Goal: Transaction & Acquisition: Purchase product/service

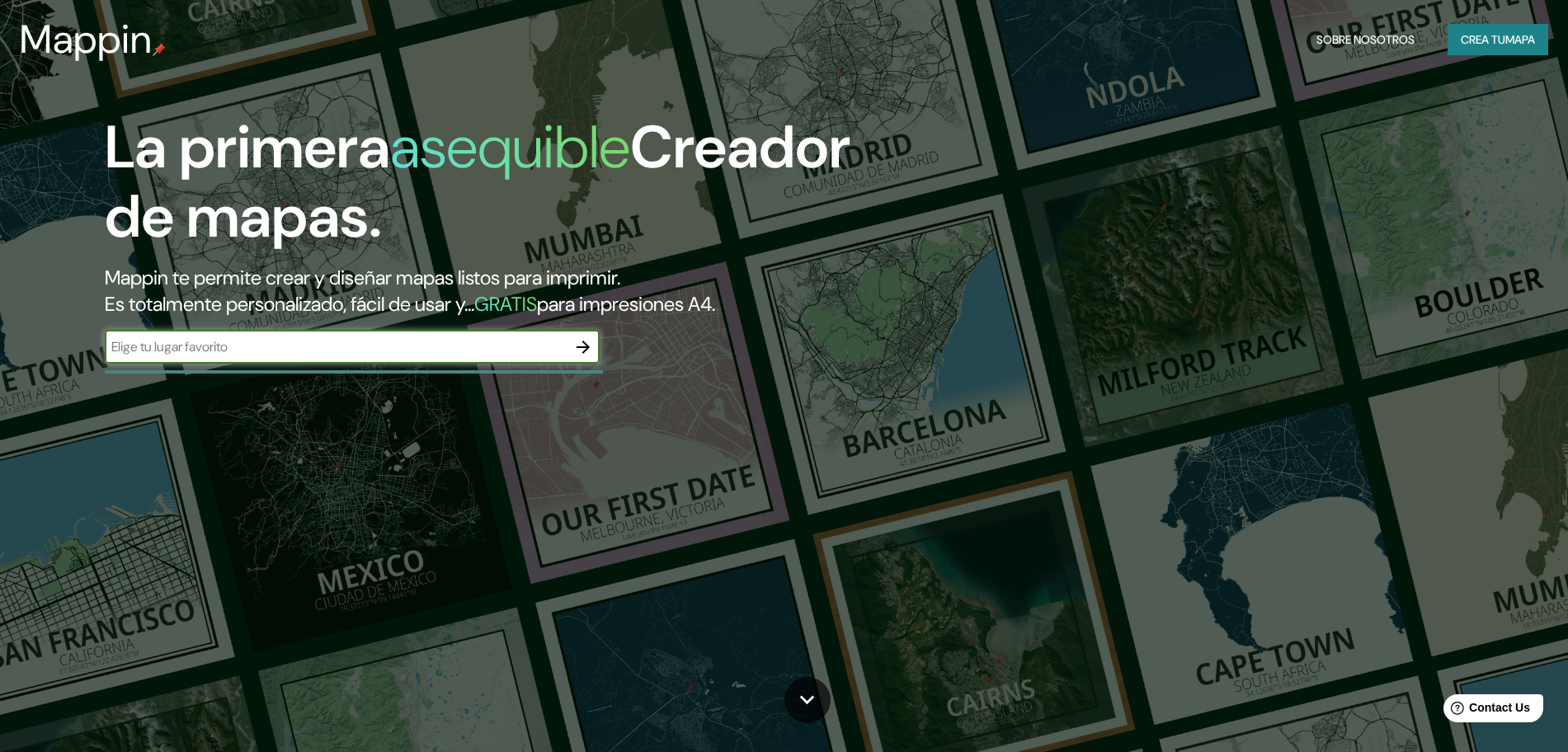
click at [577, 343] on icon "button" at bounding box center [583, 347] width 20 height 20
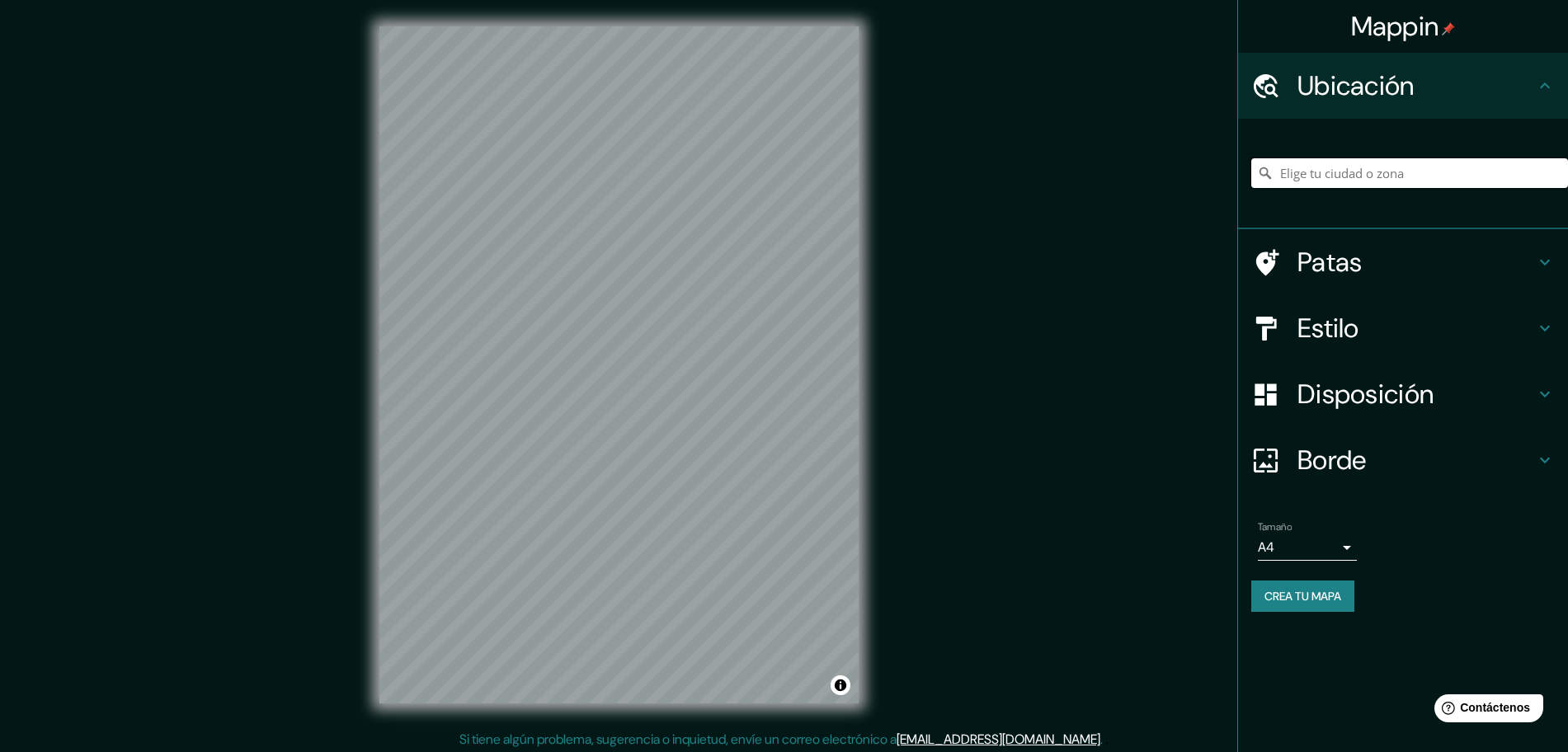
click at [1285, 173] on input "Elige tu ciudad o zona" at bounding box center [1409, 173] width 317 height 30
type input "[GEOGRAPHIC_DATA], [GEOGRAPHIC_DATA], [GEOGRAPHIC_DATA]"
click at [1275, 589] on font "Crea tu mapa" at bounding box center [1303, 596] width 76 height 15
click at [1321, 174] on input "[GEOGRAPHIC_DATA], [GEOGRAPHIC_DATA], [GEOGRAPHIC_DATA]" at bounding box center [1409, 173] width 317 height 30
click at [1488, 177] on input "[GEOGRAPHIC_DATA], [GEOGRAPHIC_DATA], [GEOGRAPHIC_DATA]" at bounding box center [1409, 173] width 317 height 30
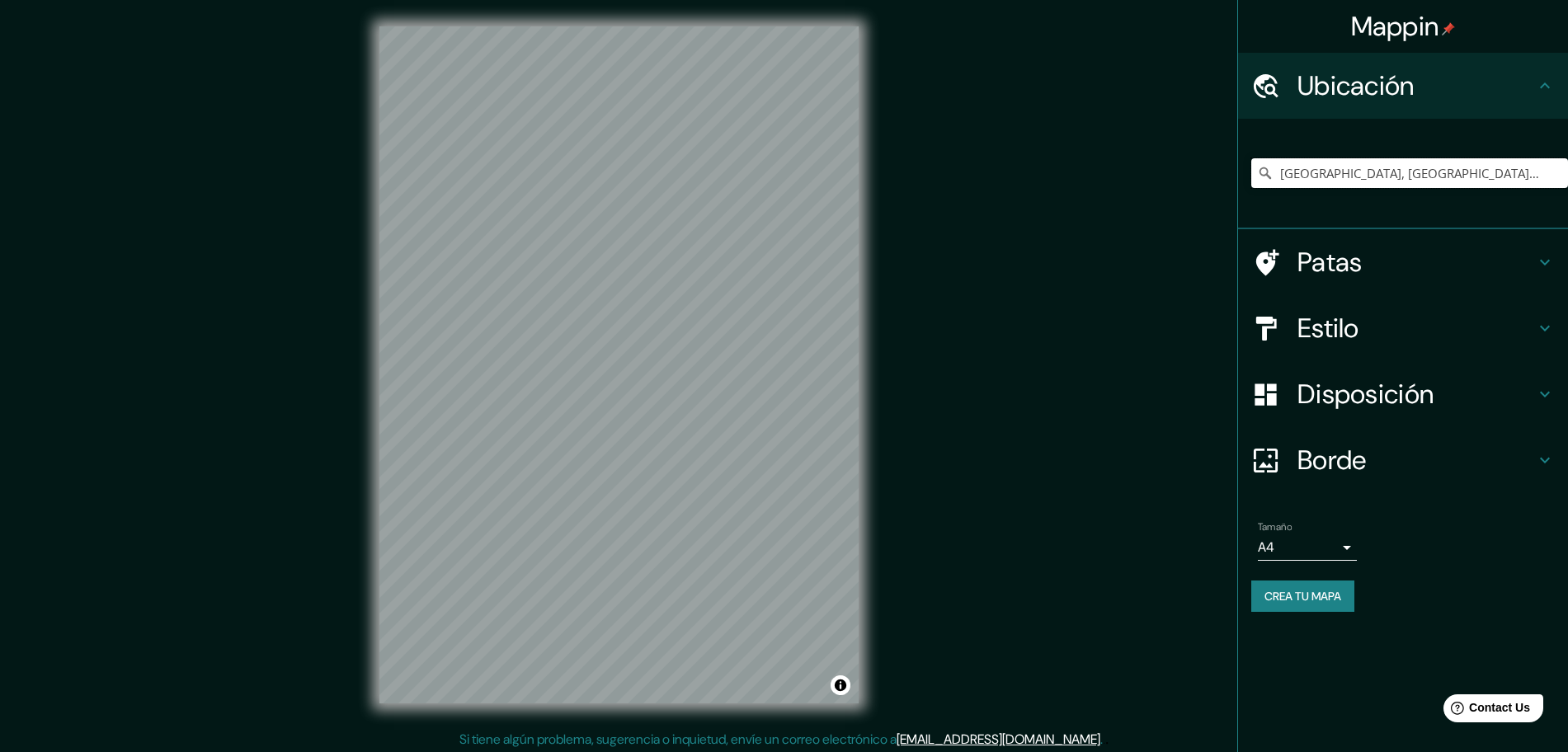
drag, startPoint x: 1487, startPoint y: 165, endPoint x: 1110, endPoint y: 194, distance: 378.1
click at [1110, 194] on div "Mappin Ubicación [GEOGRAPHIC_DATA], [GEOGRAPHIC_DATA], [GEOGRAPHIC_DATA] Patas …" at bounding box center [784, 378] width 1568 height 756
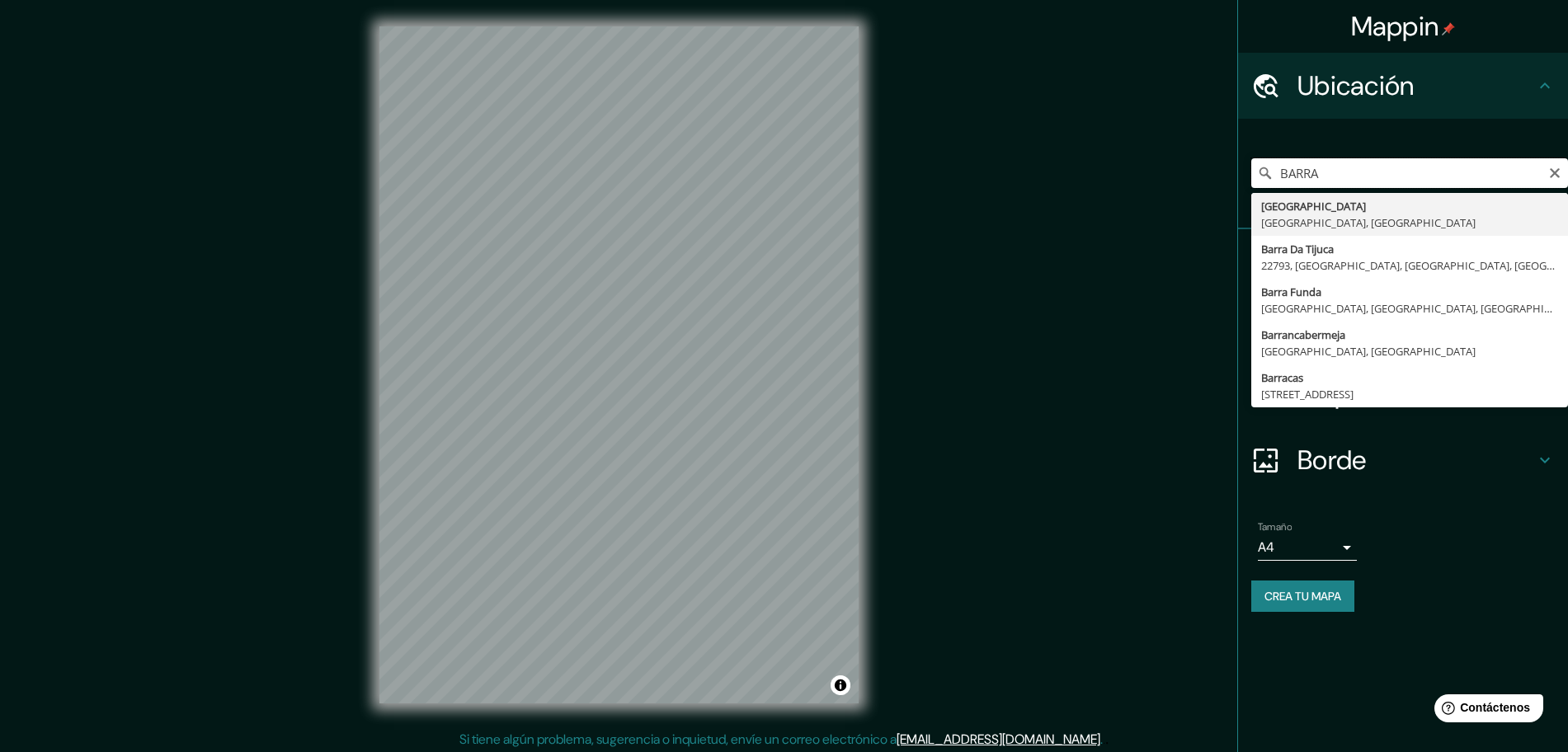
type input "[GEOGRAPHIC_DATA], [GEOGRAPHIC_DATA], [GEOGRAPHIC_DATA]"
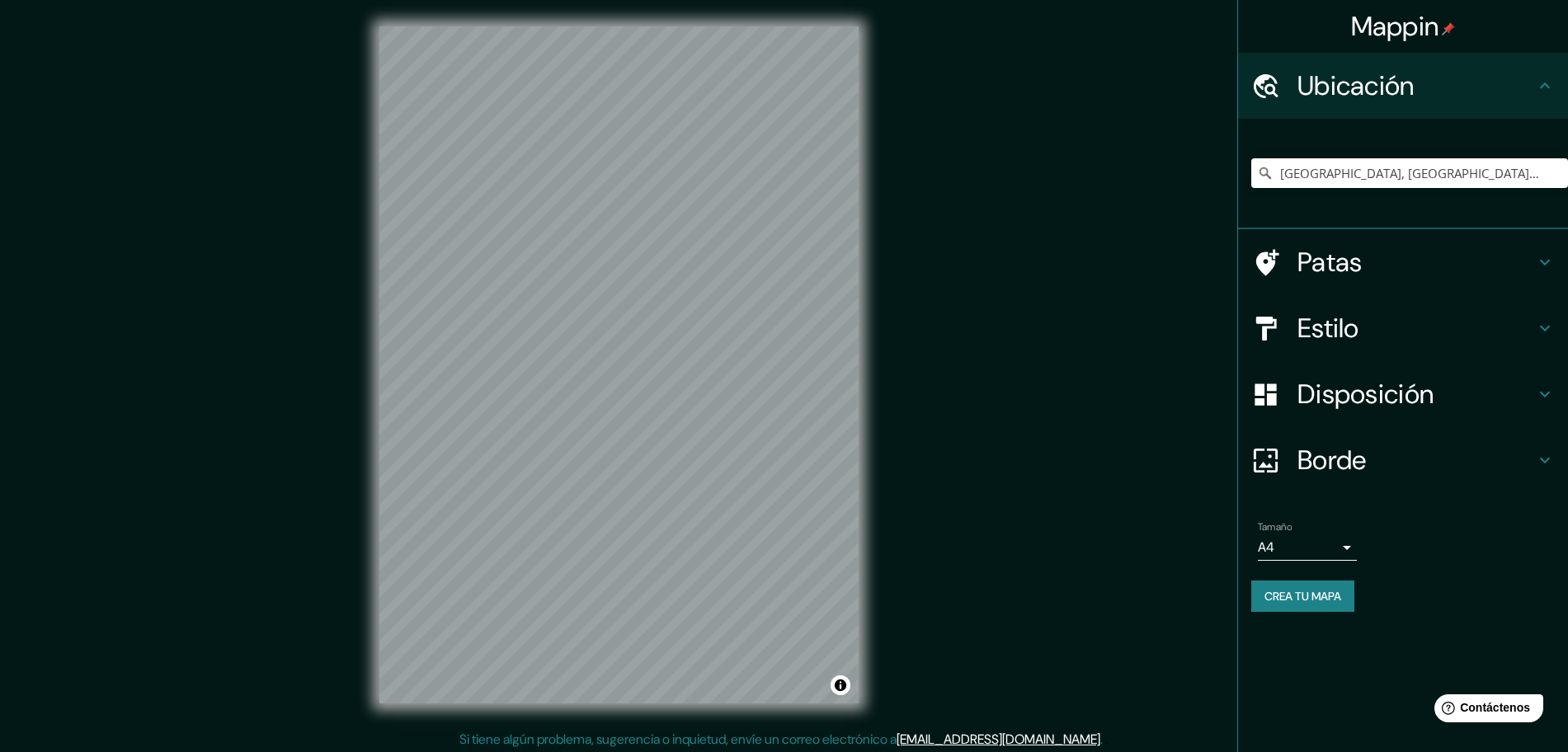
click at [1309, 542] on body "Mappin Ubicación [GEOGRAPHIC_DATA], [GEOGRAPHIC_DATA], [GEOGRAPHIC_DATA] [GEOGR…" at bounding box center [784, 376] width 1568 height 752
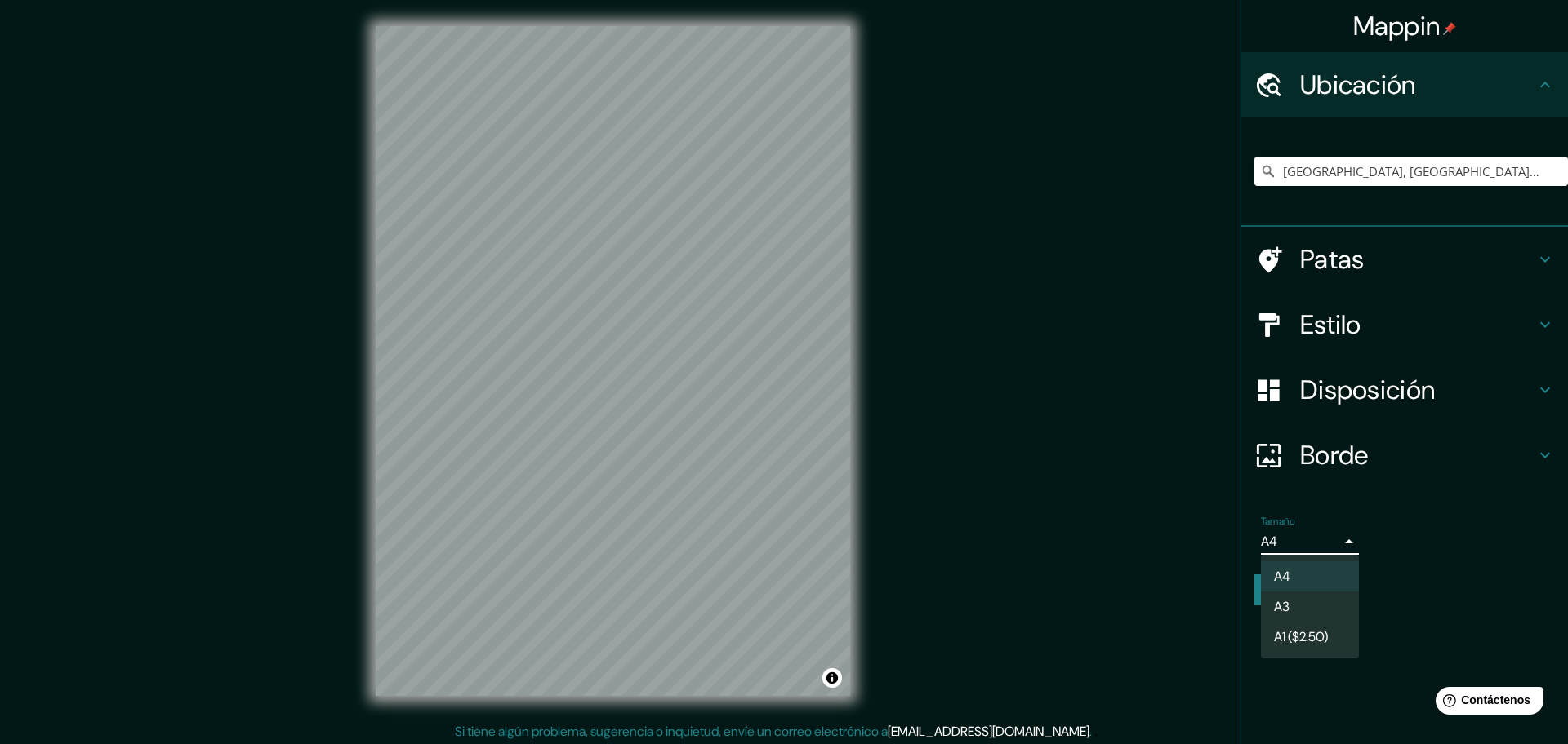
click at [1306, 600] on li "A3" at bounding box center [1309, 607] width 98 height 31
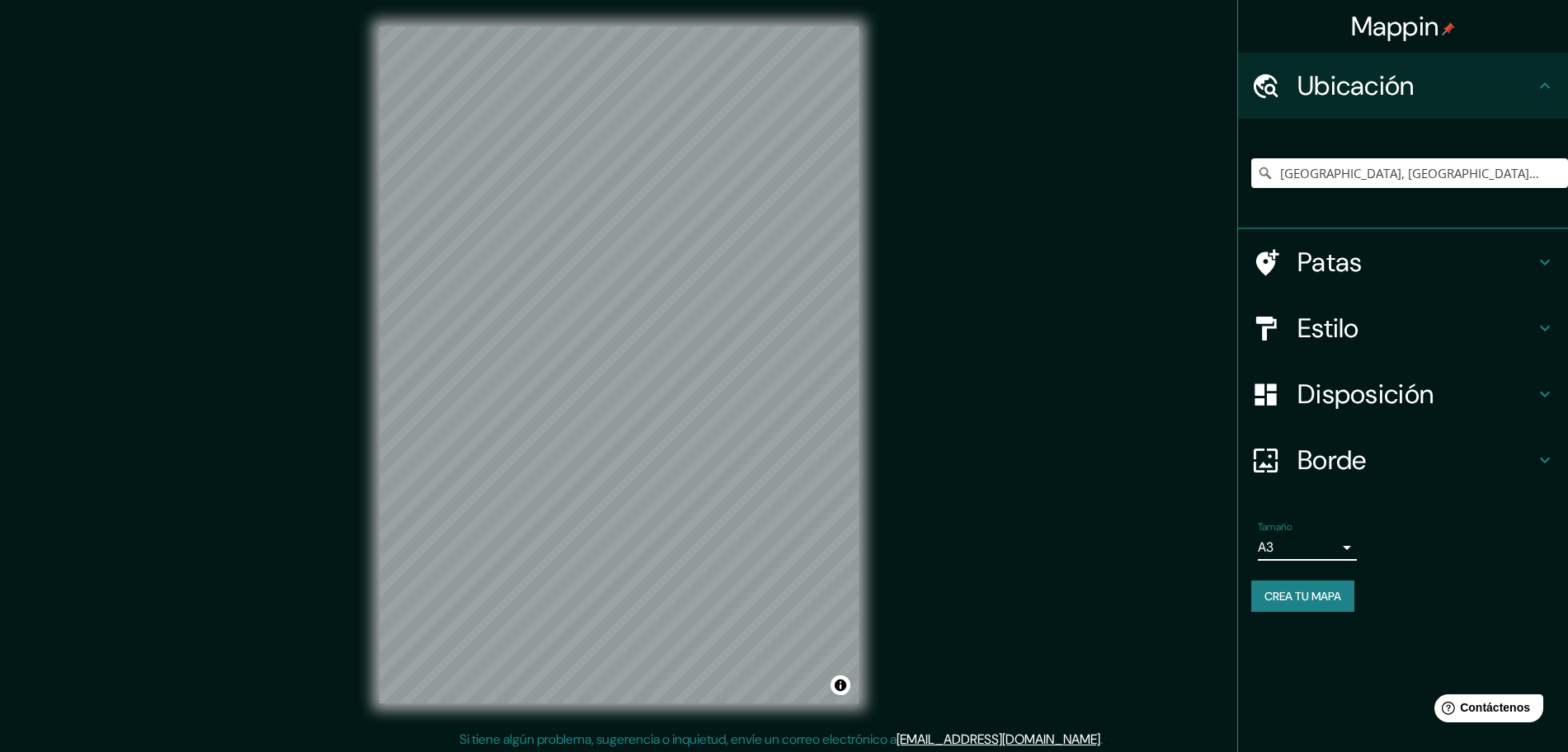
click at [1306, 546] on body "Mappin Ubicación [GEOGRAPHIC_DATA], [GEOGRAPHIC_DATA], [GEOGRAPHIC_DATA] [GEOGR…" at bounding box center [784, 376] width 1568 height 752
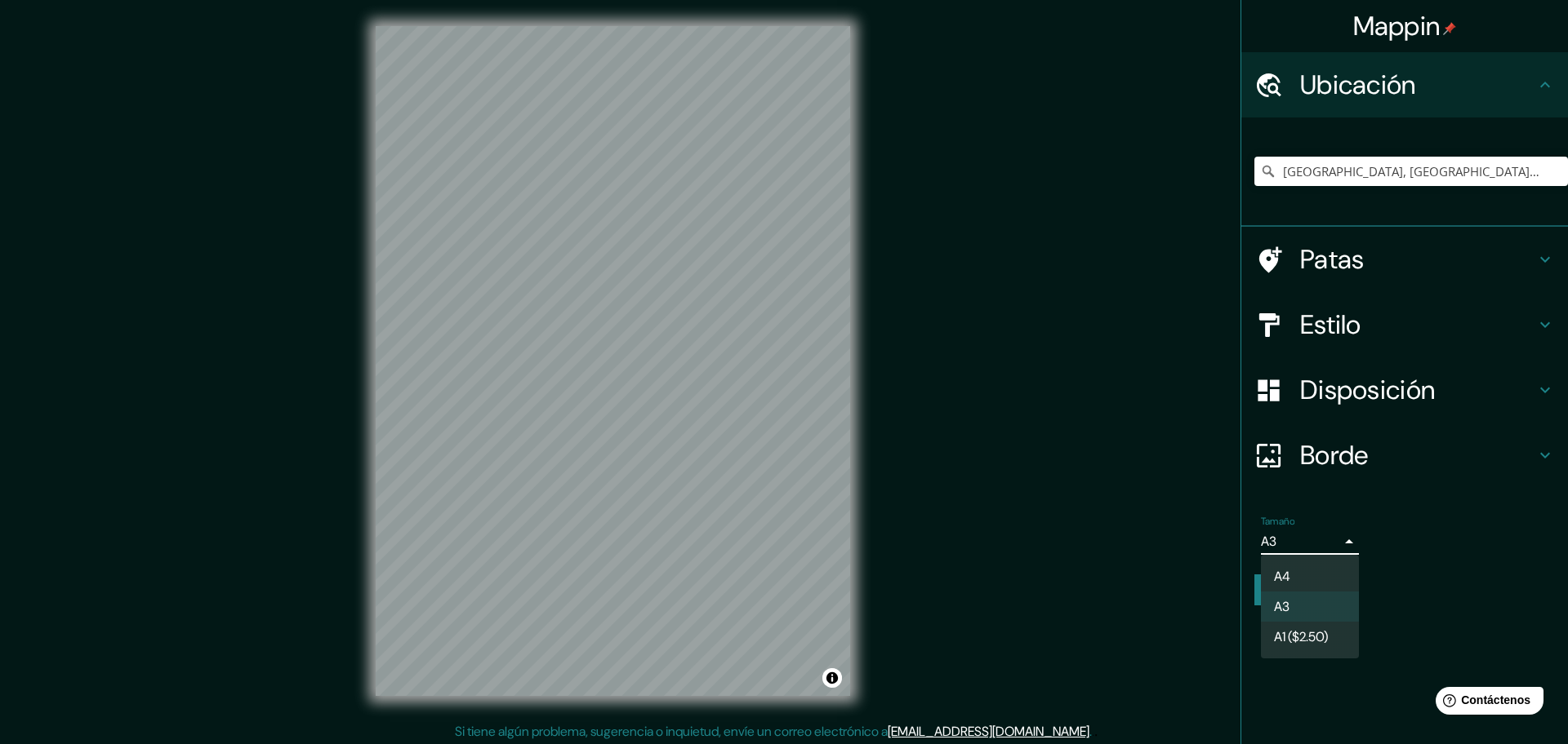
click at [1296, 567] on li "A4" at bounding box center [1309, 577] width 98 height 31
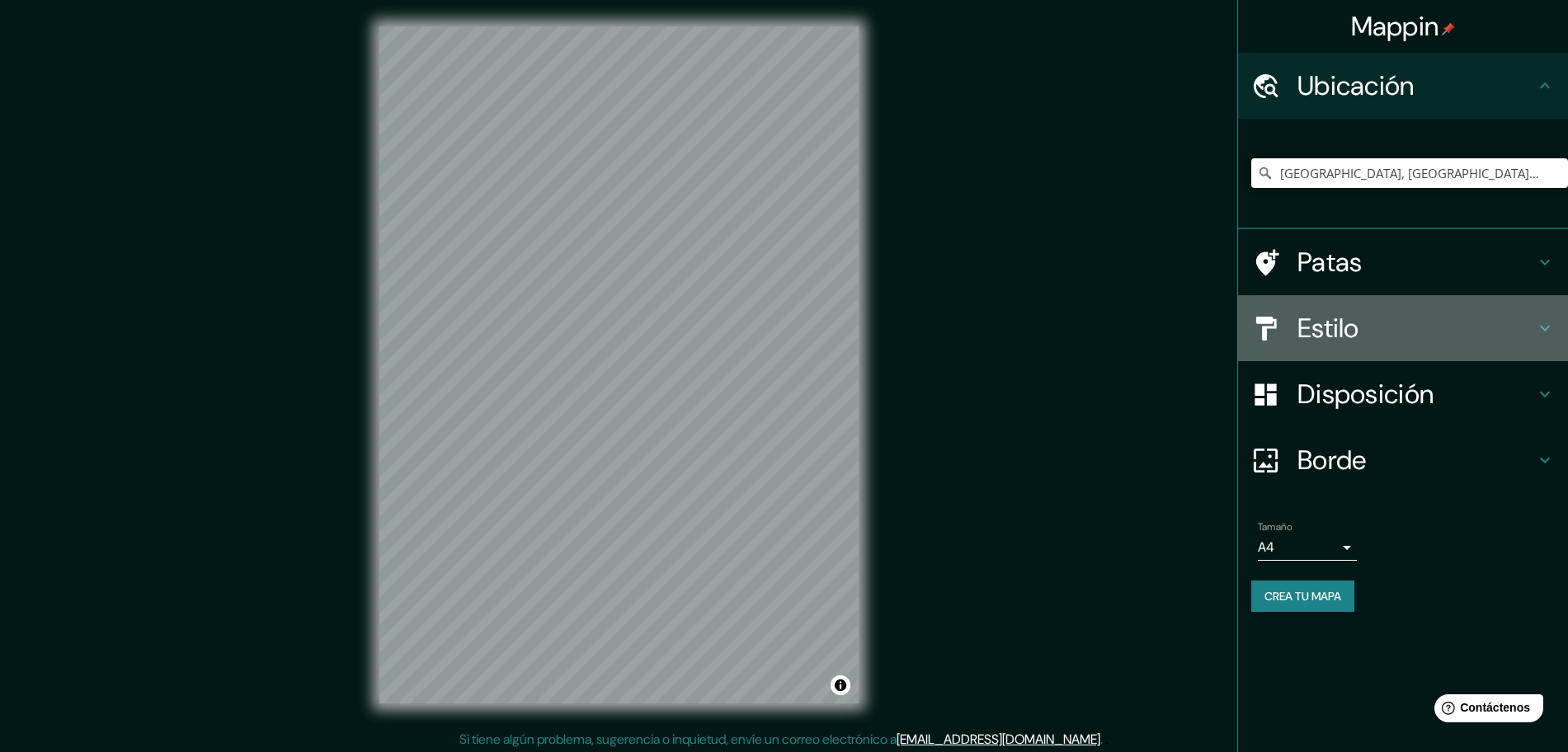
click at [1346, 324] on font "Estilo" at bounding box center [1328, 328] width 62 height 34
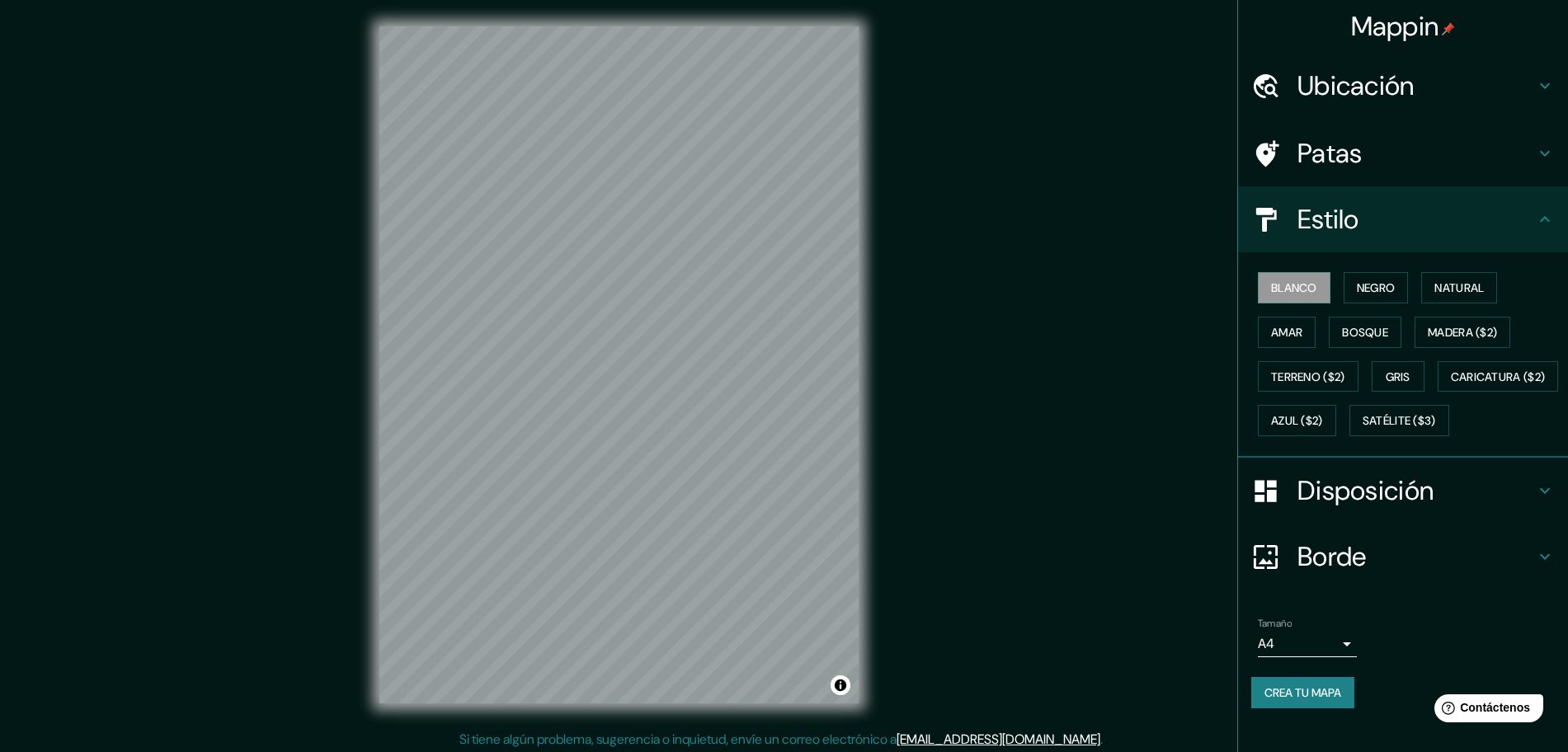
click at [1316, 157] on font "Patas" at bounding box center [1330, 154] width 65 height 34
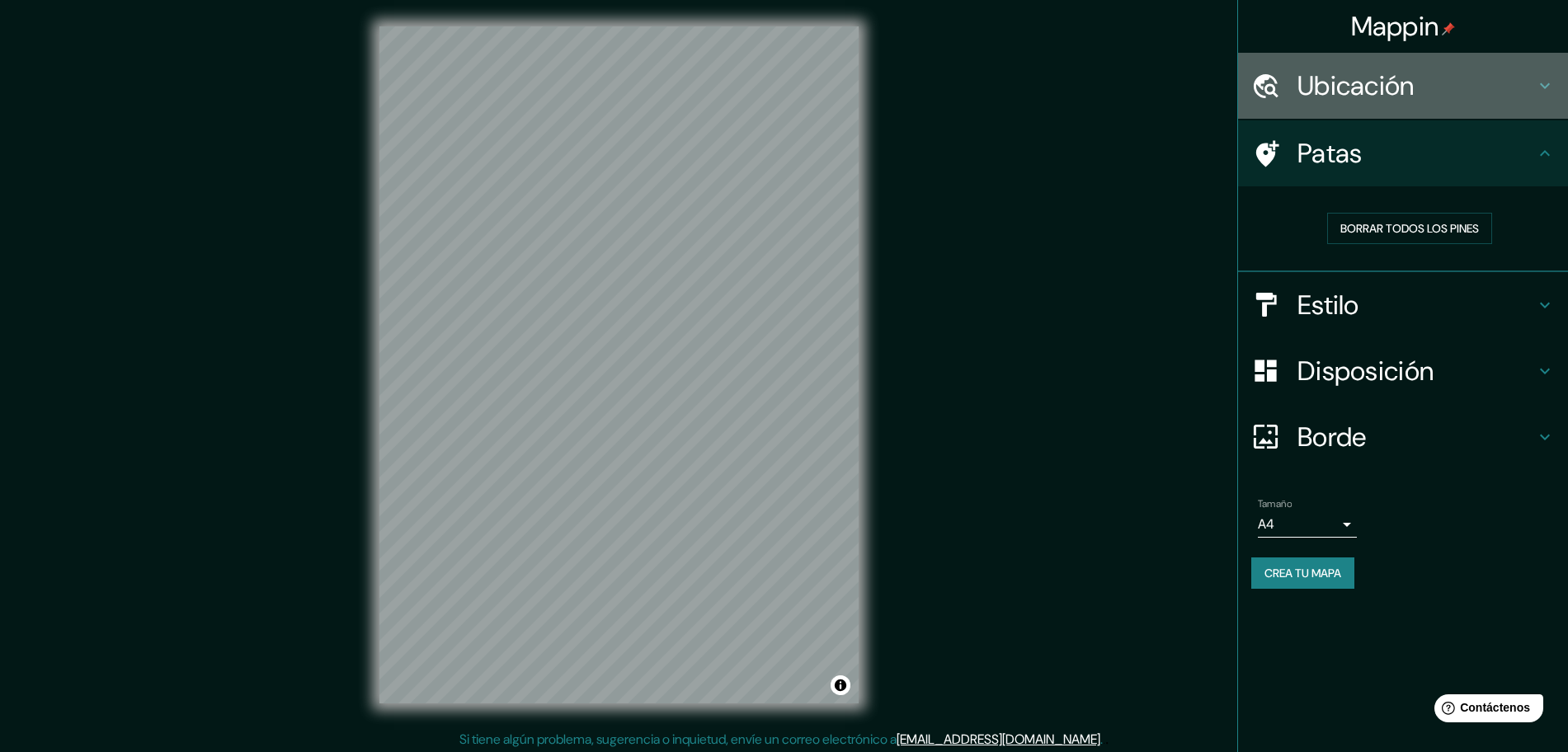
click at [1345, 102] on font "Ubicación" at bounding box center [1356, 86] width 117 height 34
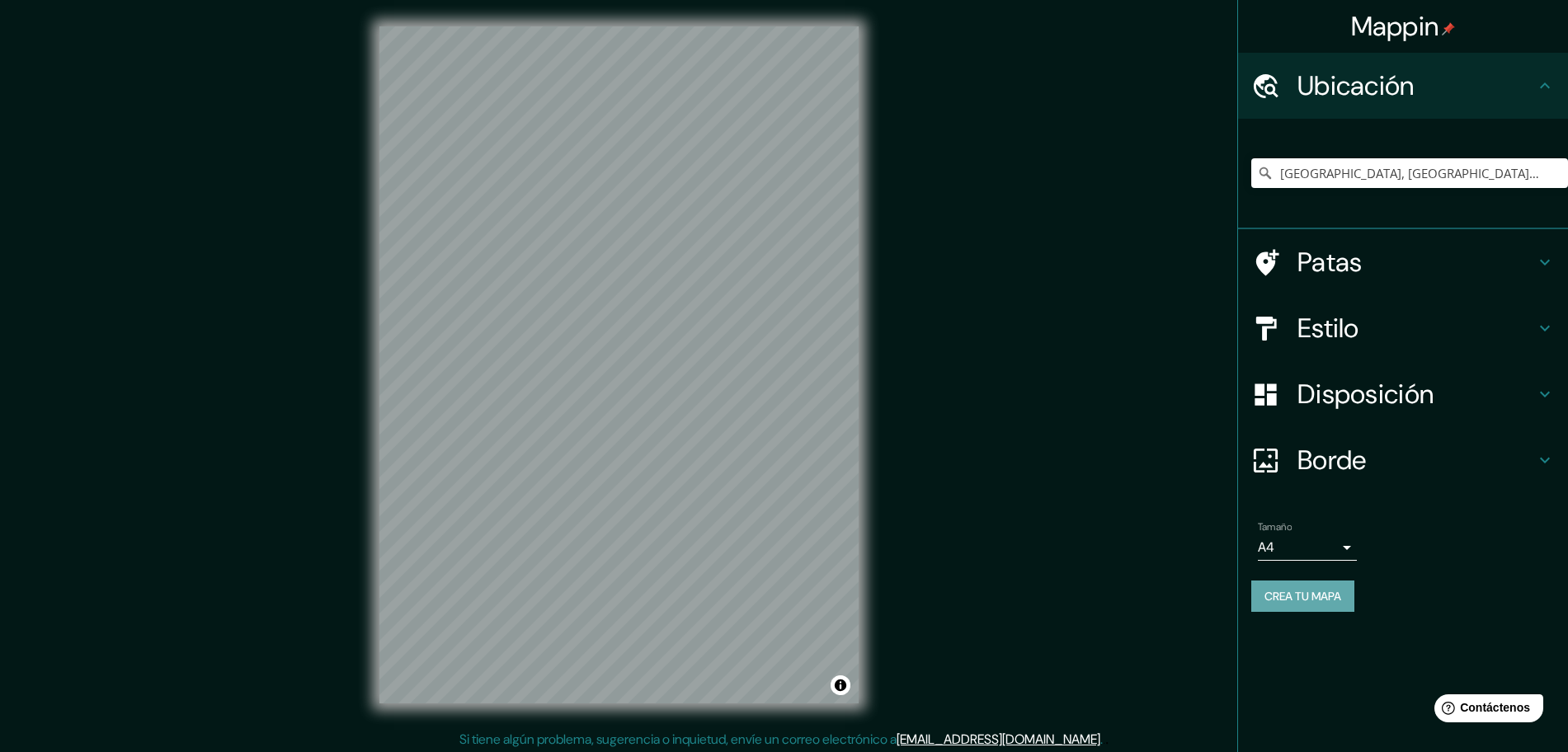
click at [1298, 592] on font "Crea tu mapa" at bounding box center [1303, 596] width 76 height 15
